Goal: Check status: Check status

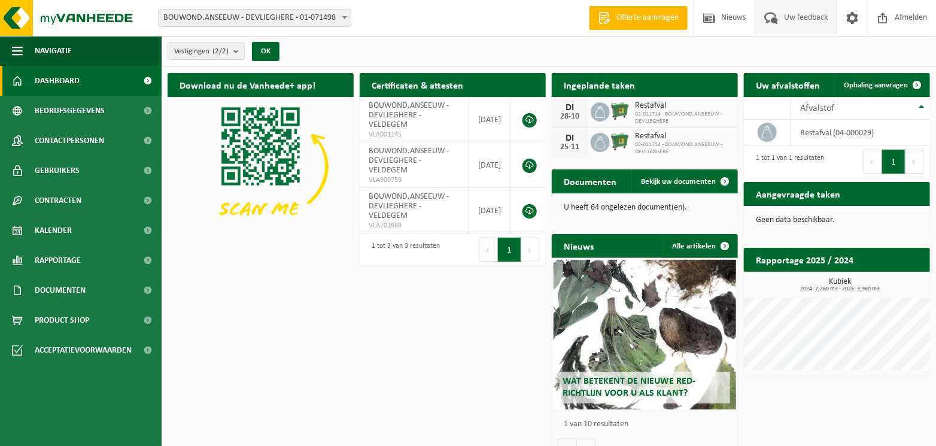
click at [803, 14] on span "Uw feedback" at bounding box center [806, 17] width 50 height 35
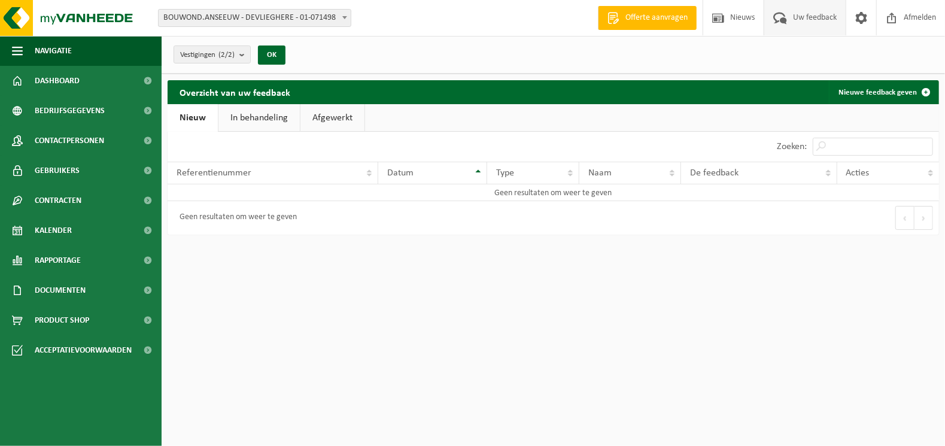
click at [252, 110] on link "In behandeling" at bounding box center [258, 118] width 81 height 28
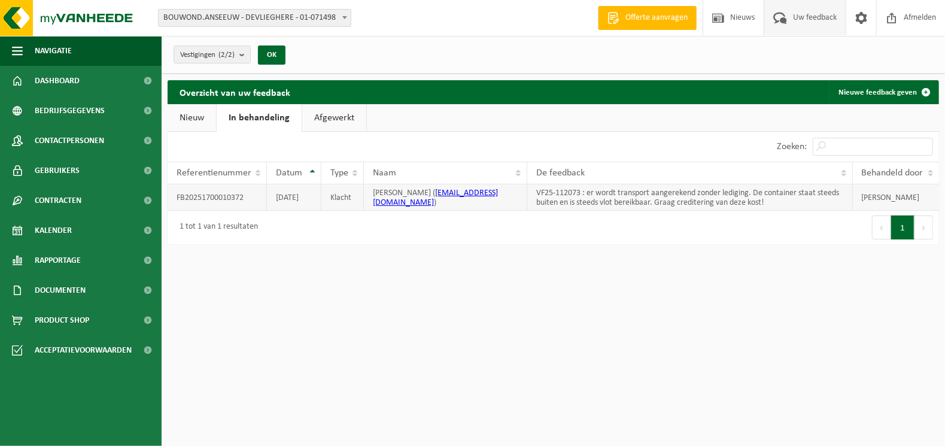
click at [668, 202] on td "VF25-112073 : er wordt transport aangerekend zonder lediging. De container staa…" at bounding box center [689, 197] width 325 height 26
click at [892, 194] on td "SARAH DEWACHTER" at bounding box center [896, 197] width 86 height 26
click at [320, 117] on link "Afgewerkt" at bounding box center [334, 118] width 64 height 28
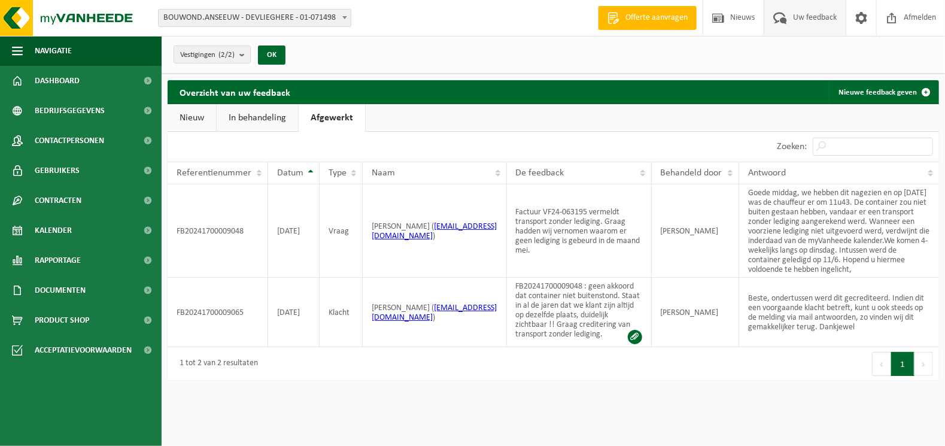
click at [266, 121] on link "In behandeling" at bounding box center [257, 118] width 81 height 28
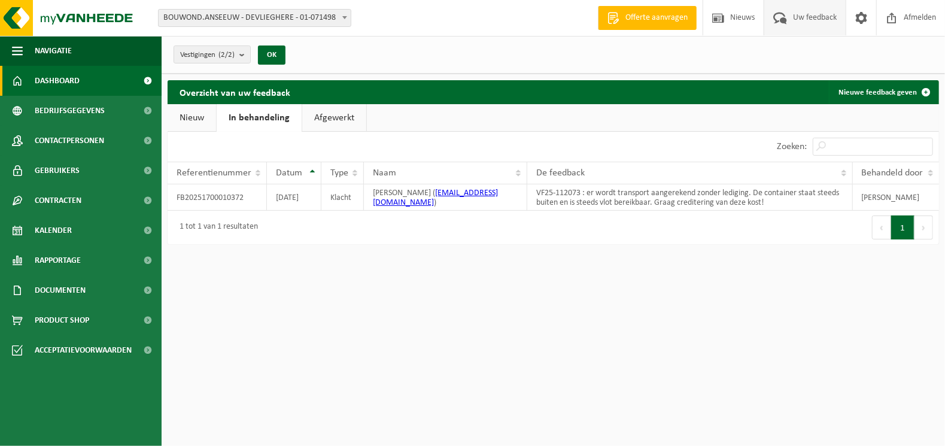
click at [51, 78] on span "Dashboard" at bounding box center [57, 81] width 45 height 30
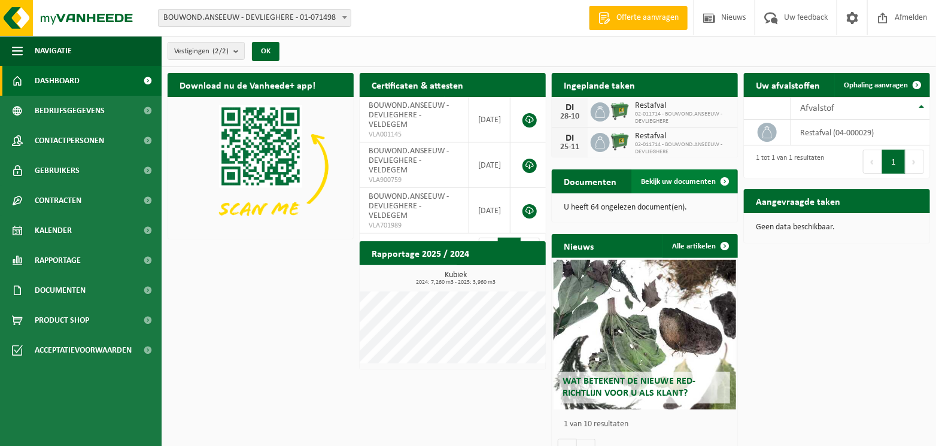
click at [675, 178] on span "Bekijk uw documenten" at bounding box center [678, 182] width 75 height 8
